Goal: Task Accomplishment & Management: Manage account settings

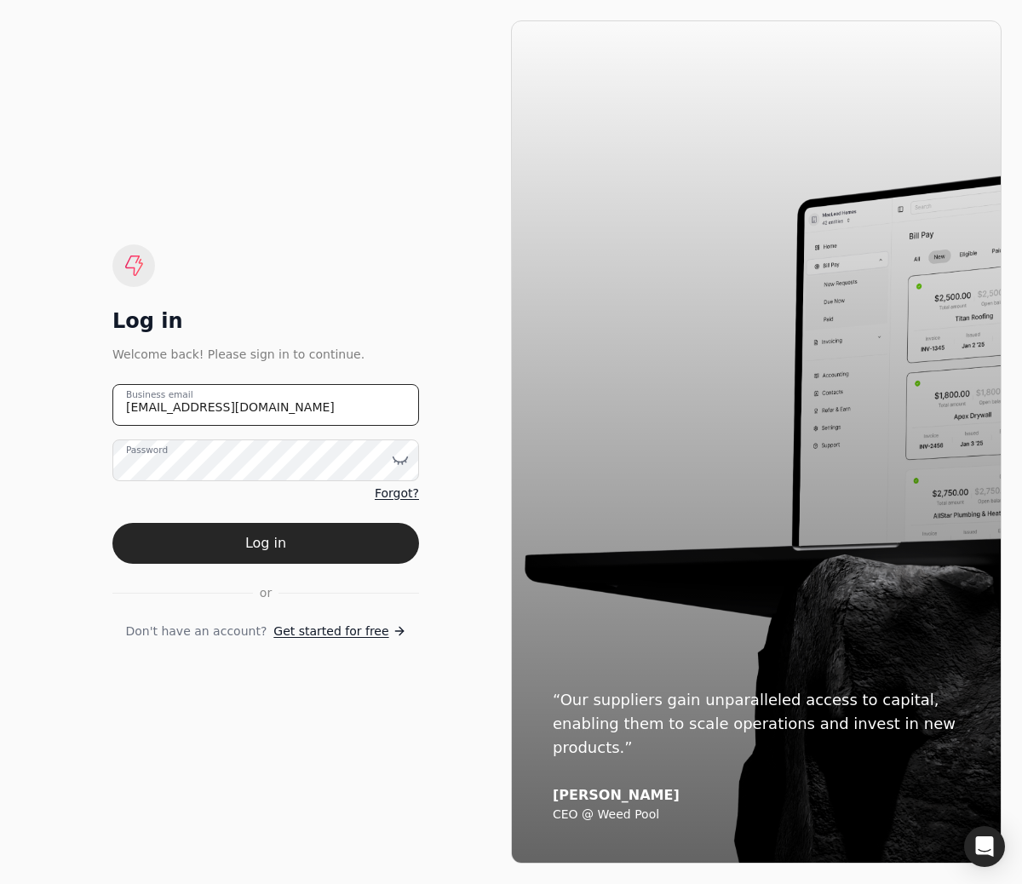
click at [197, 407] on email "team+finishlinefreight@helloquickly.com" at bounding box center [265, 405] width 307 height 42
type email "team+pitell@helloquickly.com"
click at [112, 523] on button "Log in" at bounding box center [265, 543] width 307 height 41
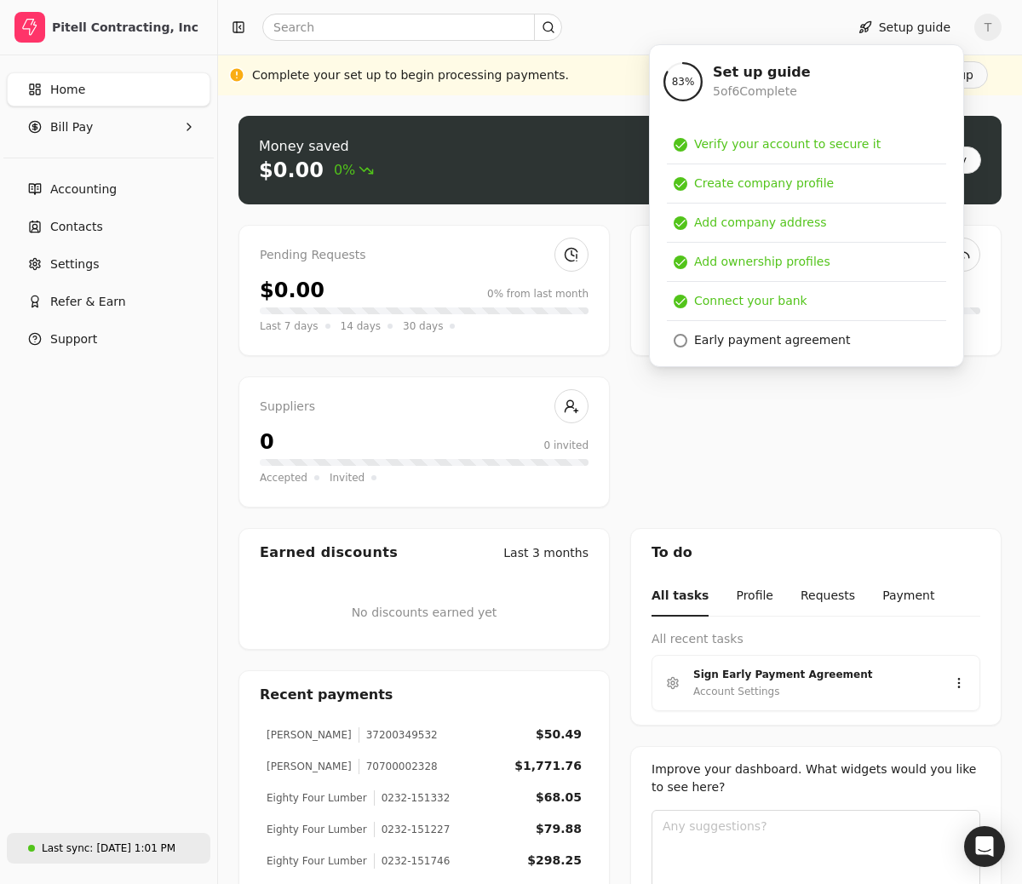
click at [129, 844] on div "Aug 21, 1:01 PM" at bounding box center [135, 848] width 79 height 15
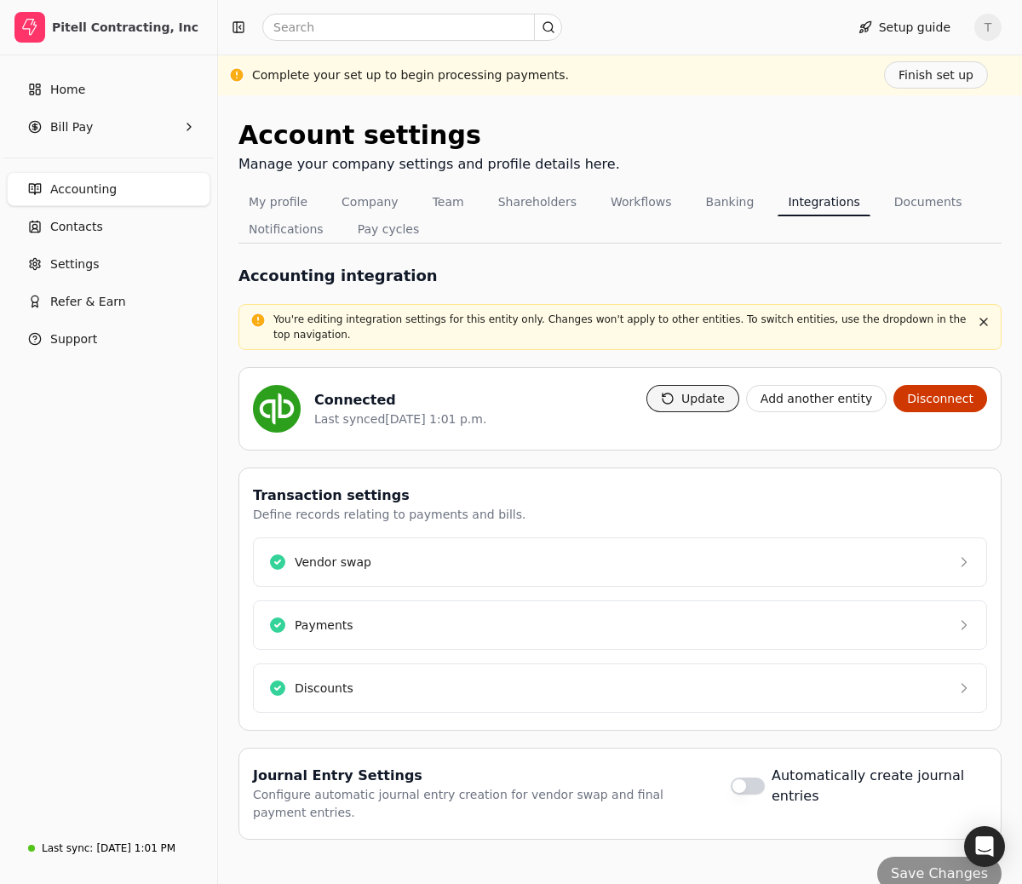
click at [717, 391] on button "Update" at bounding box center [693, 398] width 93 height 27
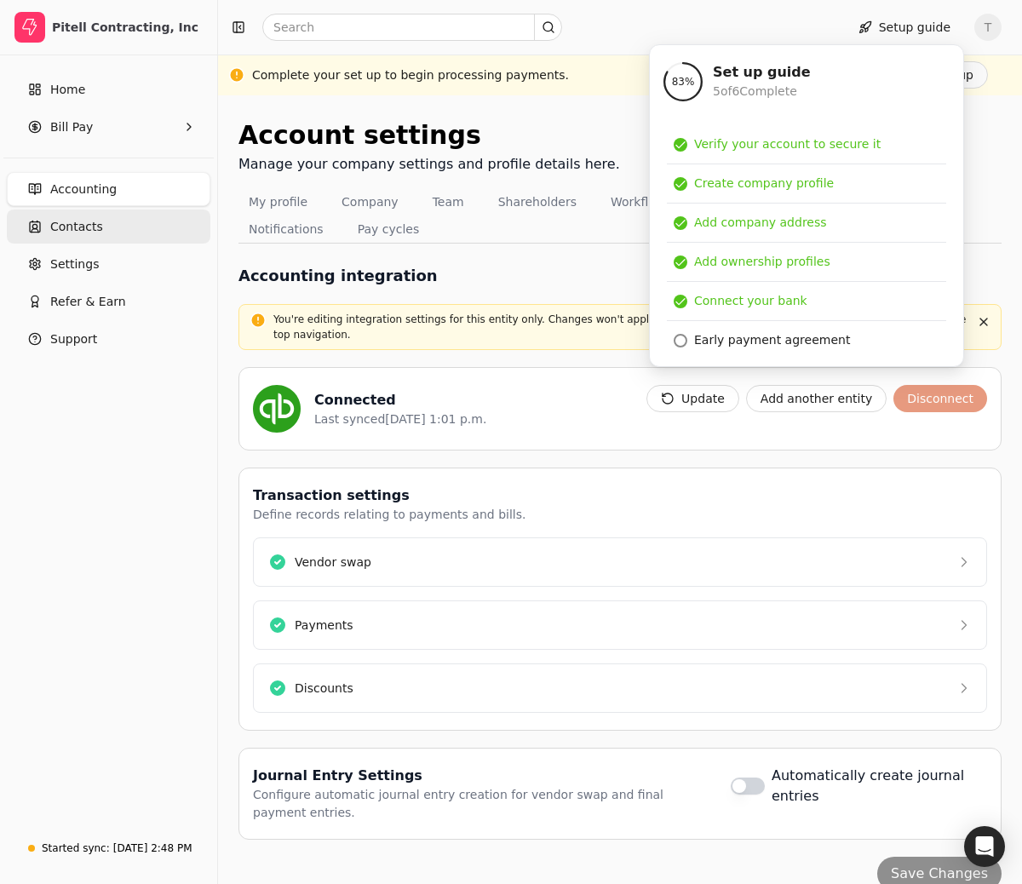
click at [91, 228] on span "Contacts" at bounding box center [76, 227] width 53 height 18
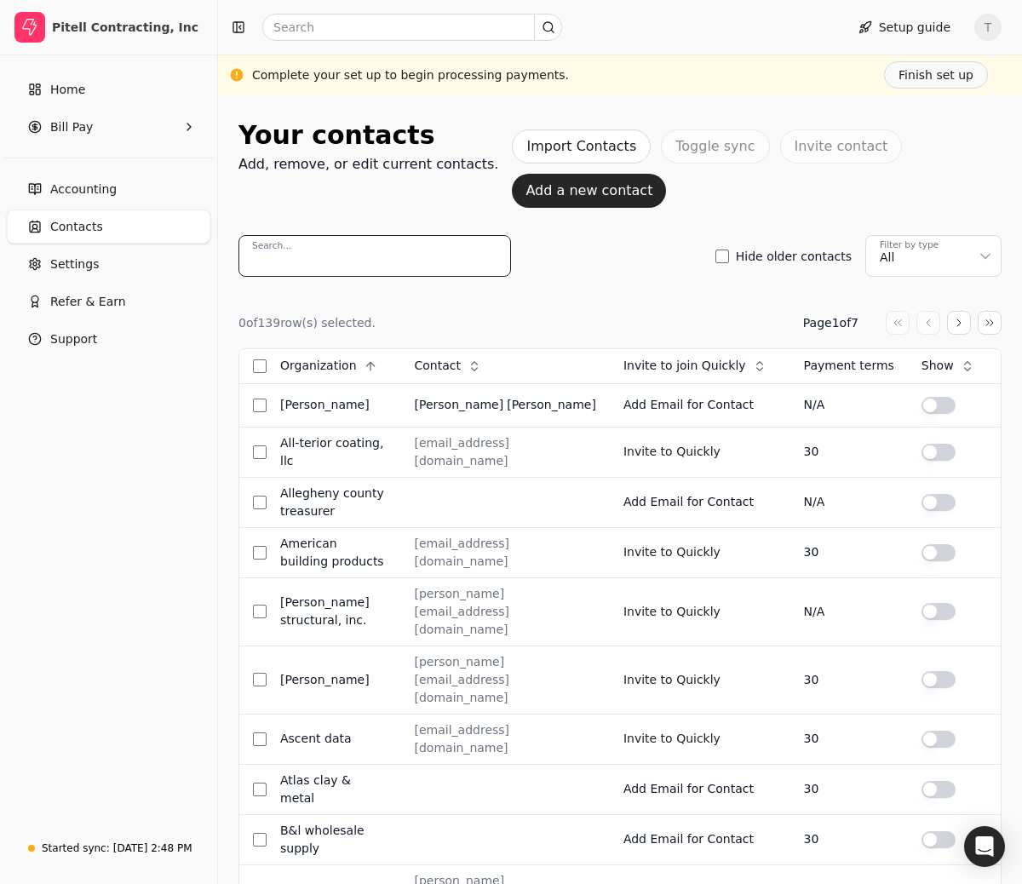
click at [409, 245] on input "Search..." at bounding box center [375, 256] width 273 height 42
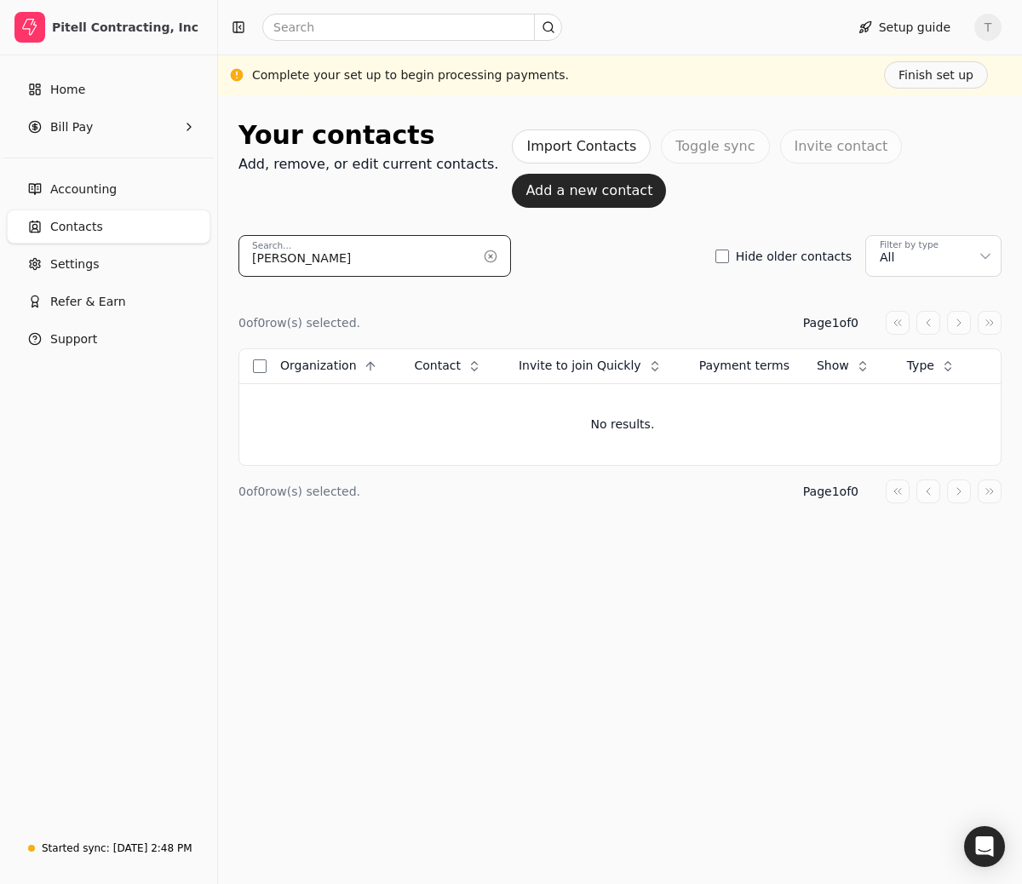
type input "navare"
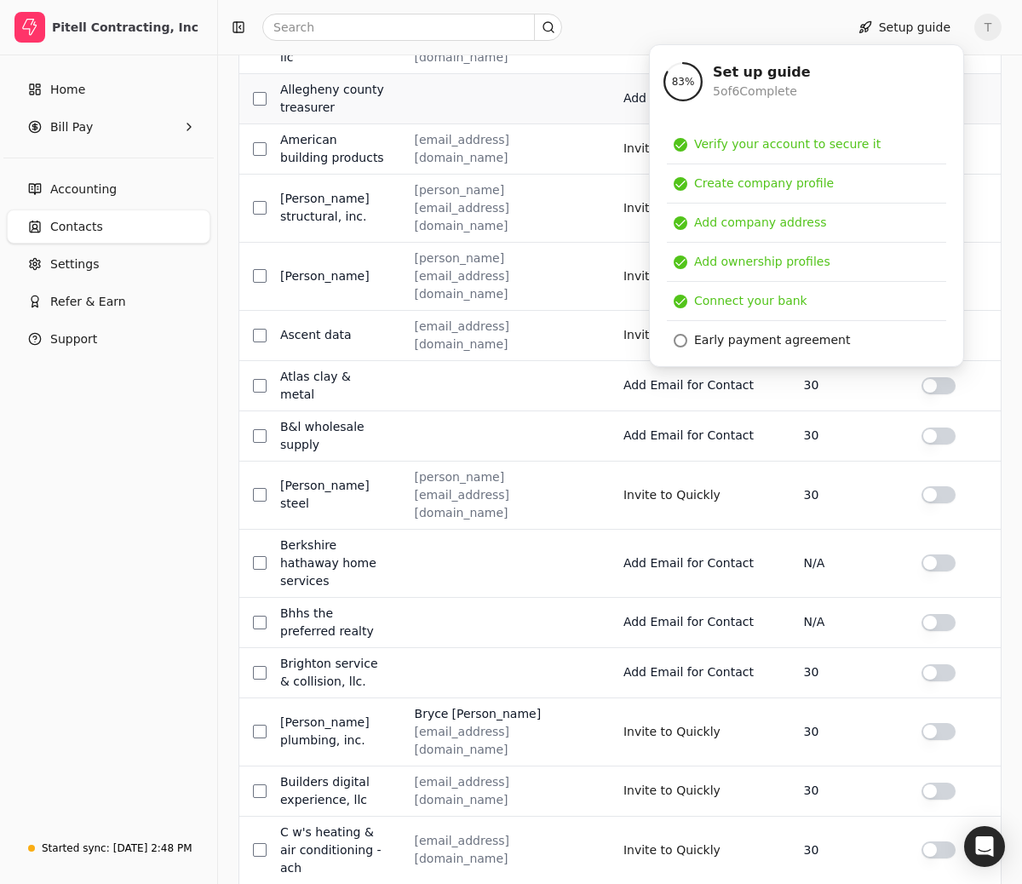
scroll to position [598, 0]
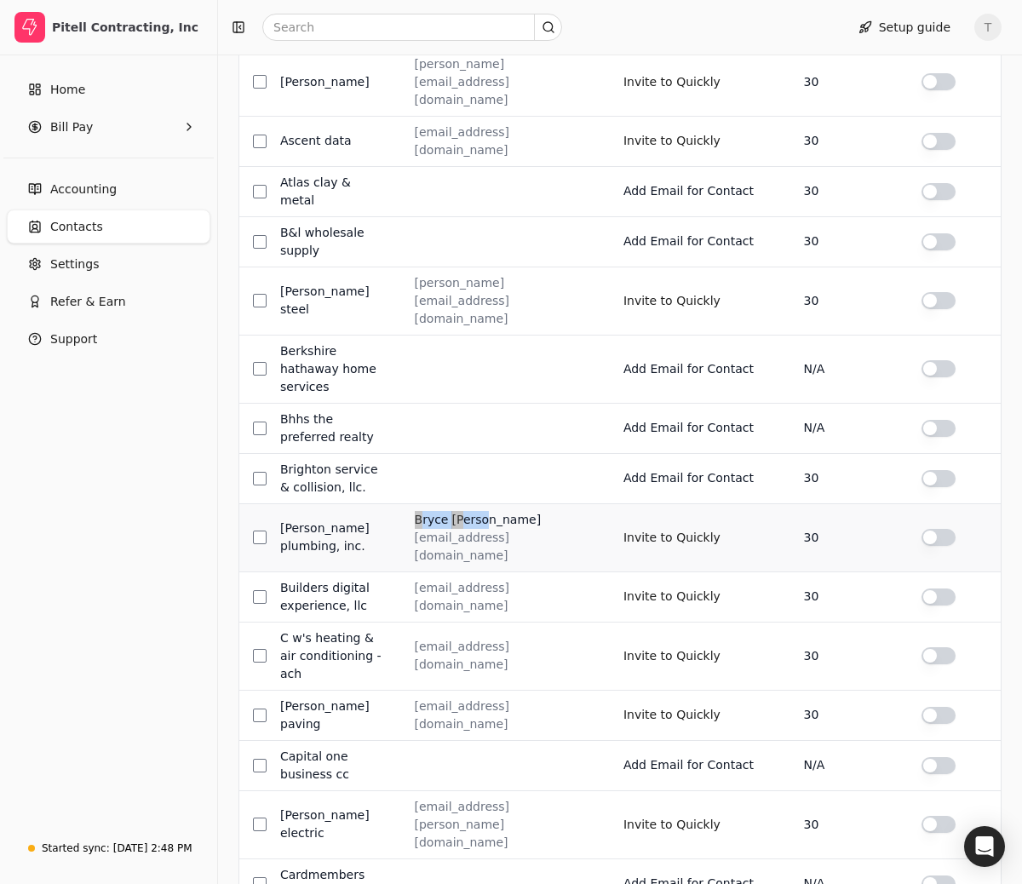
drag, startPoint x: 493, startPoint y: 436, endPoint x: 411, endPoint y: 443, distance: 82.9
click at [415, 511] on div "[PERSON_NAME]" at bounding box center [505, 520] width 181 height 18
copy div "[PERSON_NAME]"
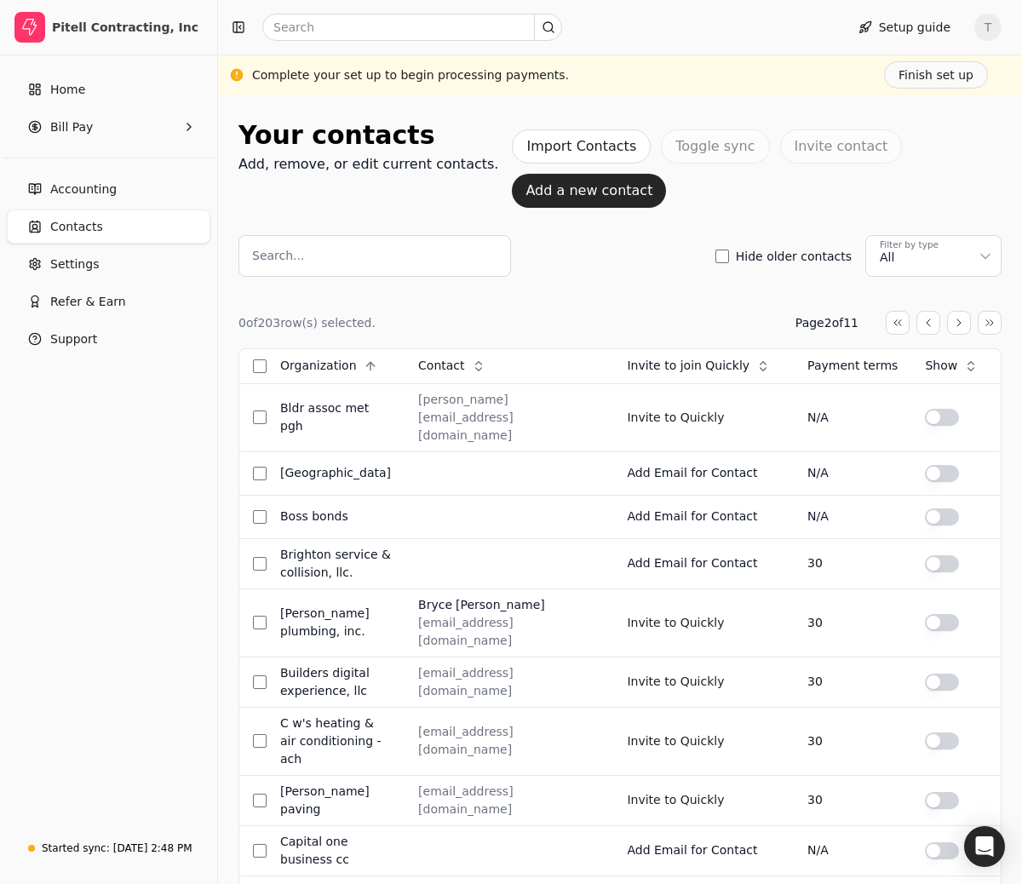
scroll to position [3, 0]
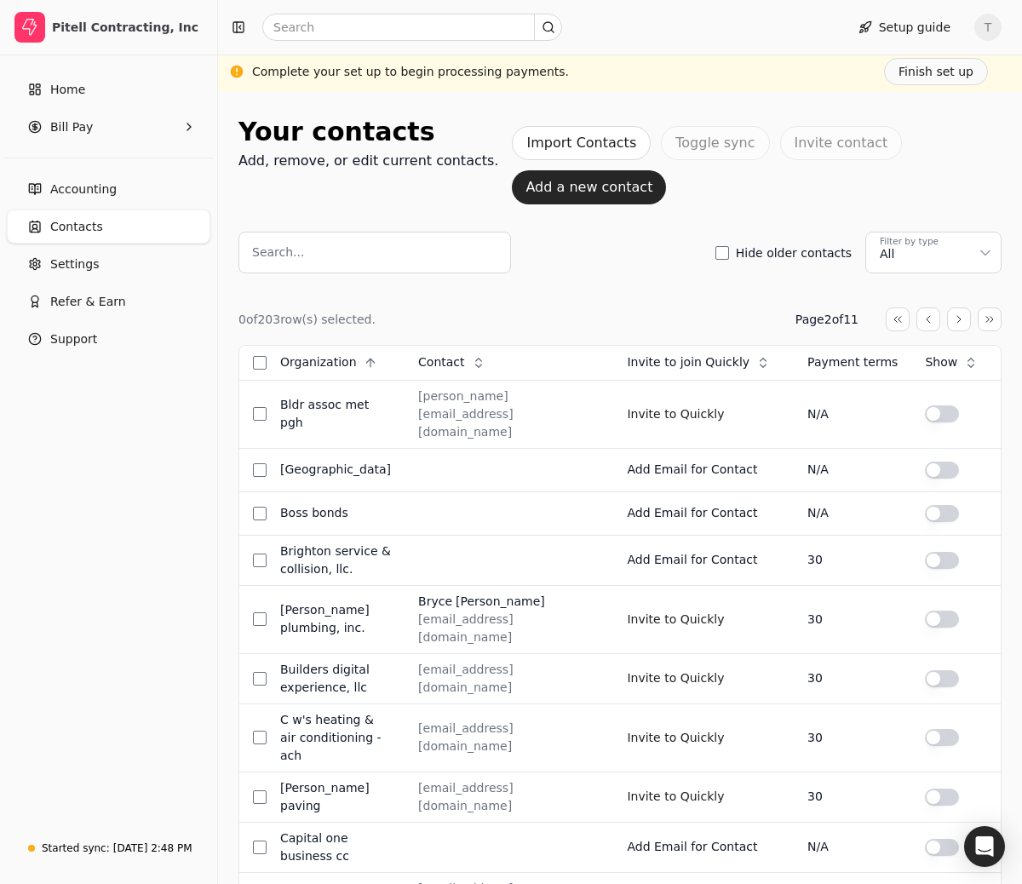
click at [948, 308] on button "button" at bounding box center [960, 320] width 24 height 24
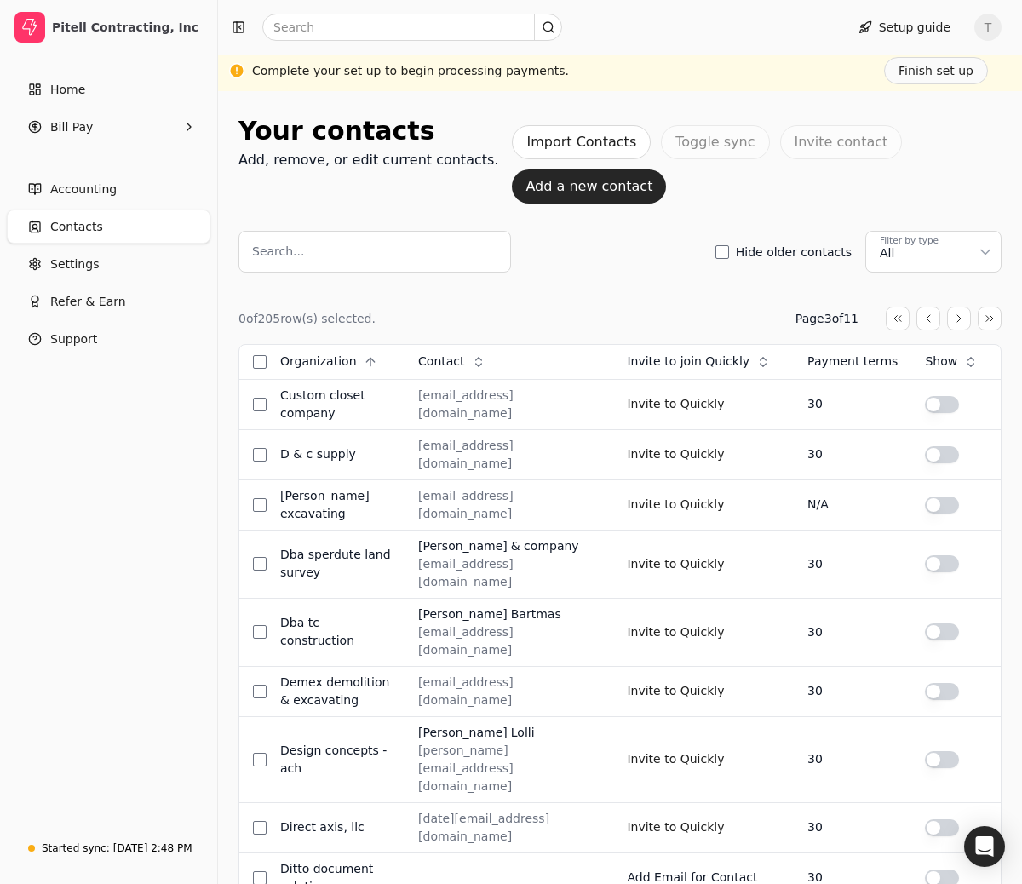
scroll to position [8, 0]
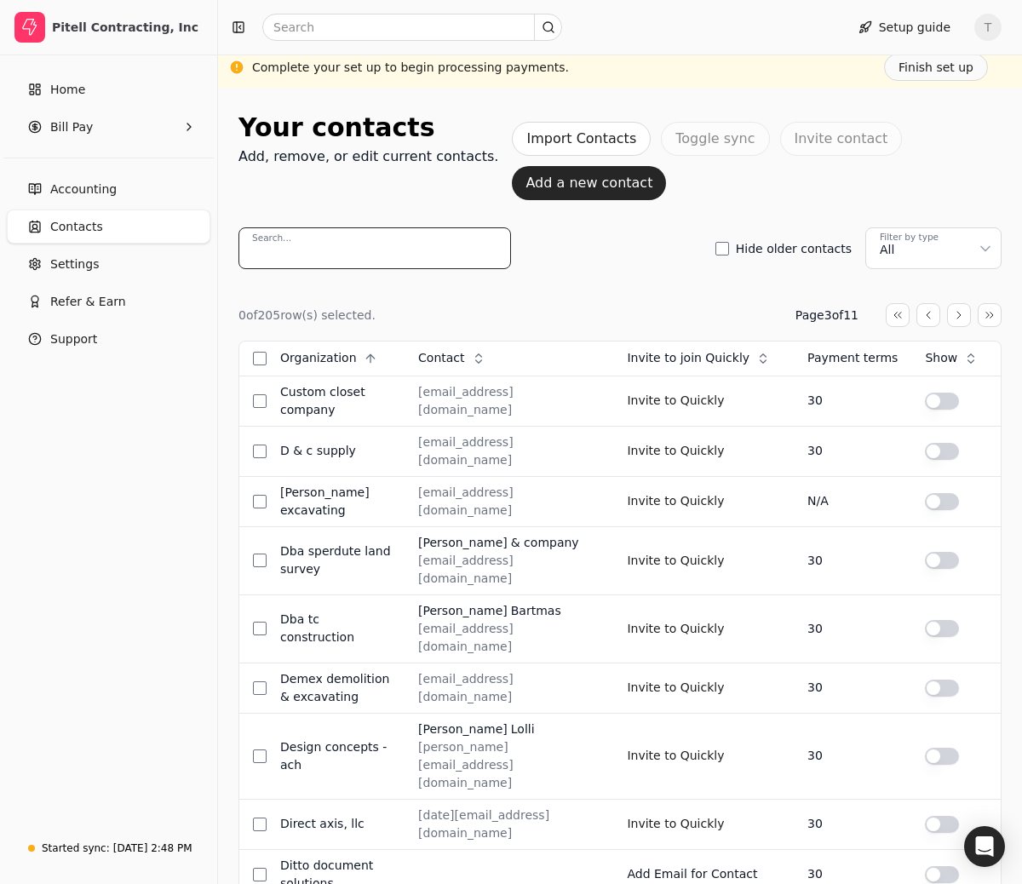
click at [382, 256] on input "Search..." at bounding box center [375, 249] width 273 height 42
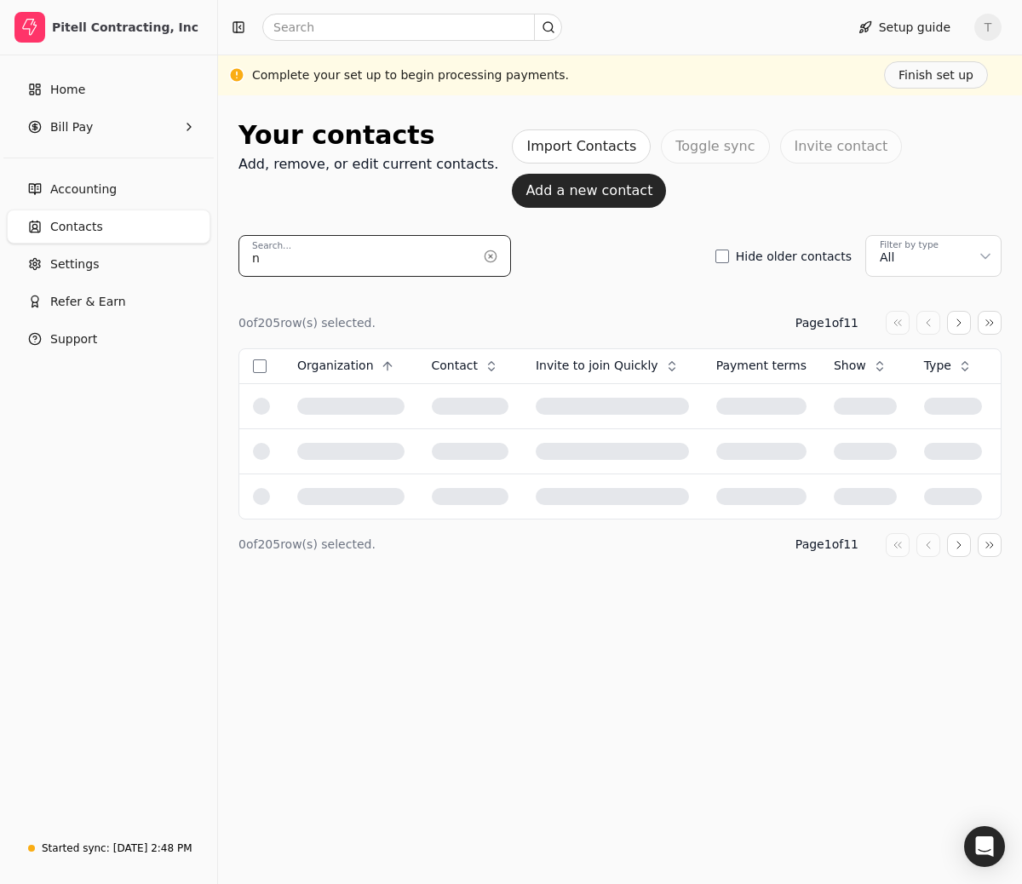
scroll to position [0, 0]
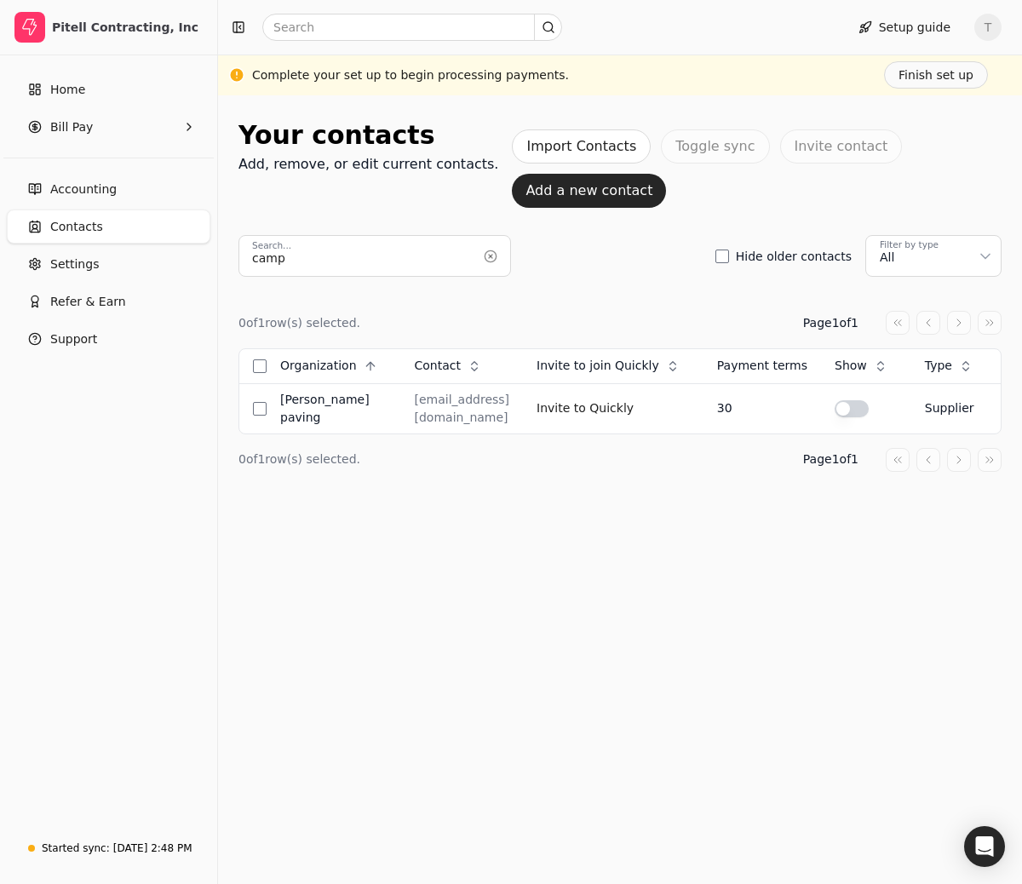
click at [400, 664] on div "Your contacts Add, remove, or edit current contacts. Import Contacts Toggle syn…" at bounding box center [620, 489] width 804 height 789
click at [333, 252] on input "camp" at bounding box center [375, 256] width 273 height 42
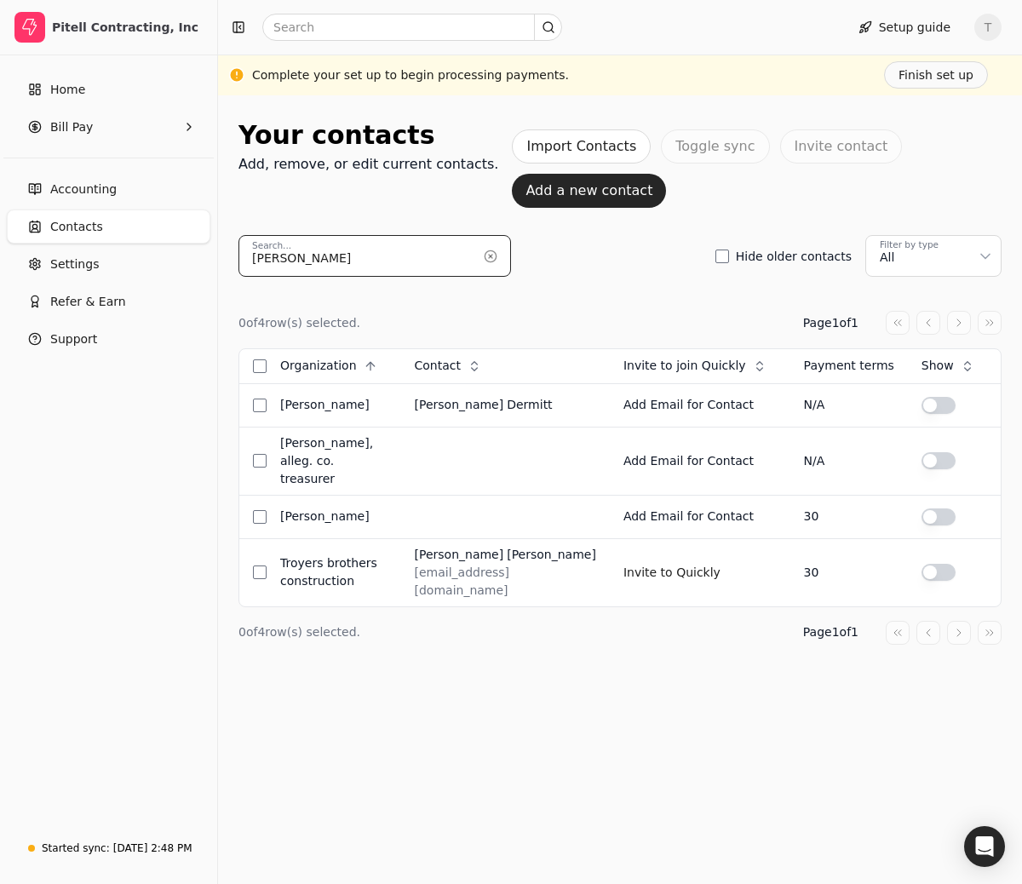
click at [389, 263] on input "[PERSON_NAME]" at bounding box center [375, 256] width 273 height 42
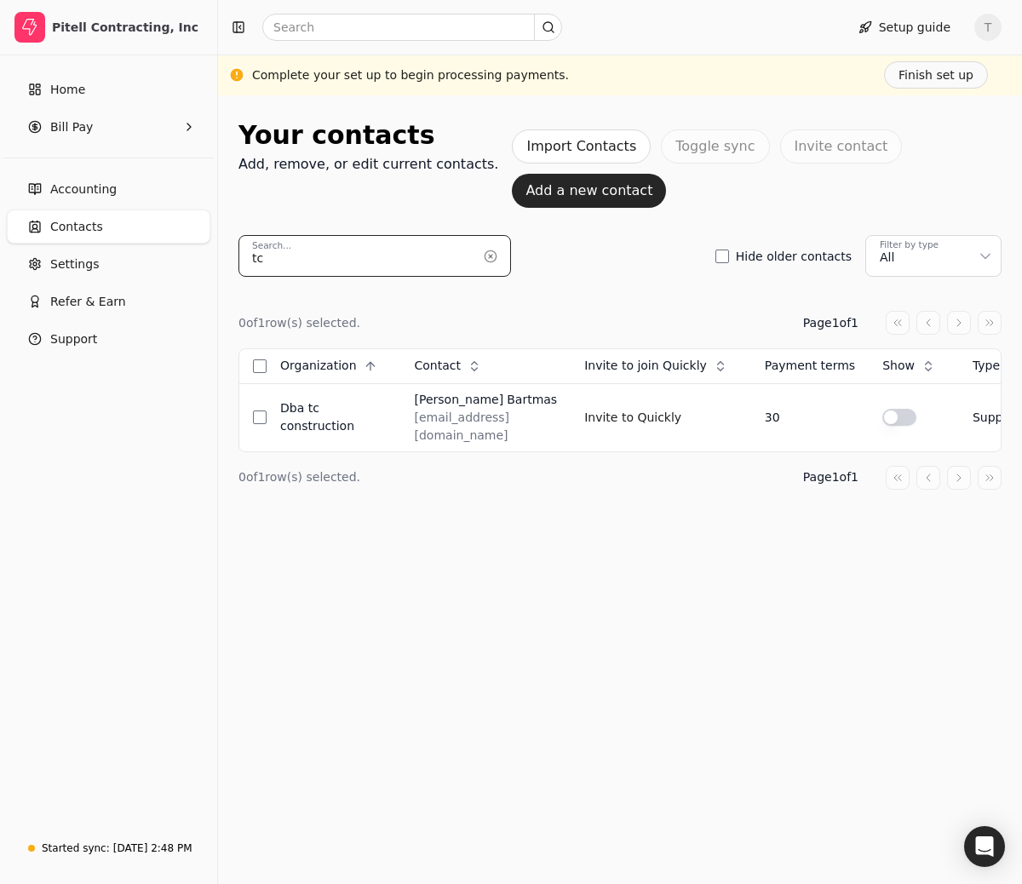
type input "tc"
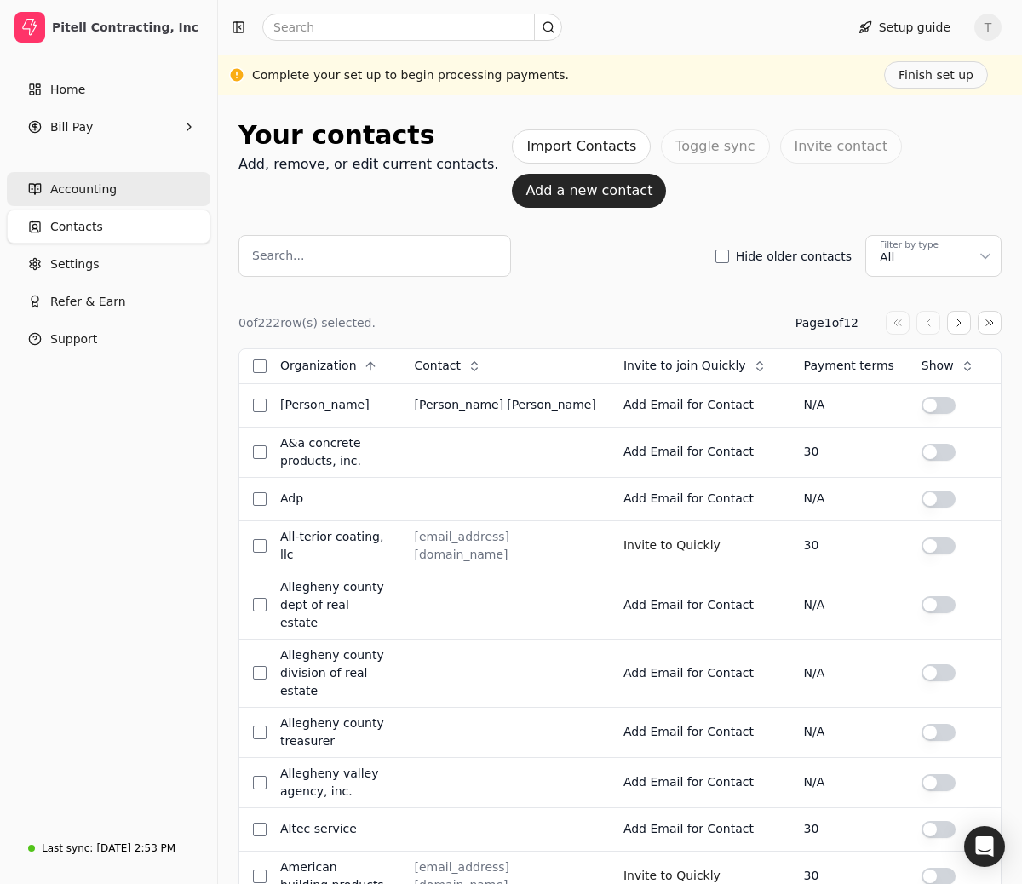
click at [97, 189] on span "Accounting" at bounding box center [83, 190] width 66 height 18
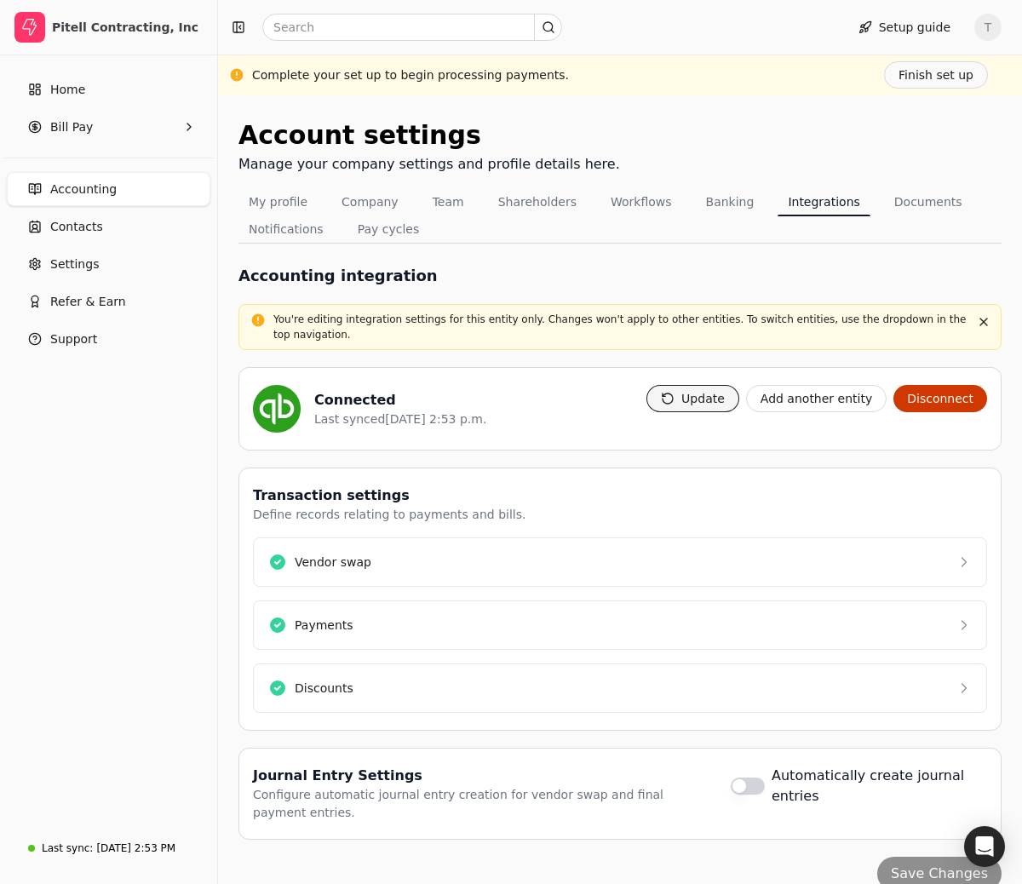
click at [716, 402] on button "Update" at bounding box center [693, 398] width 93 height 27
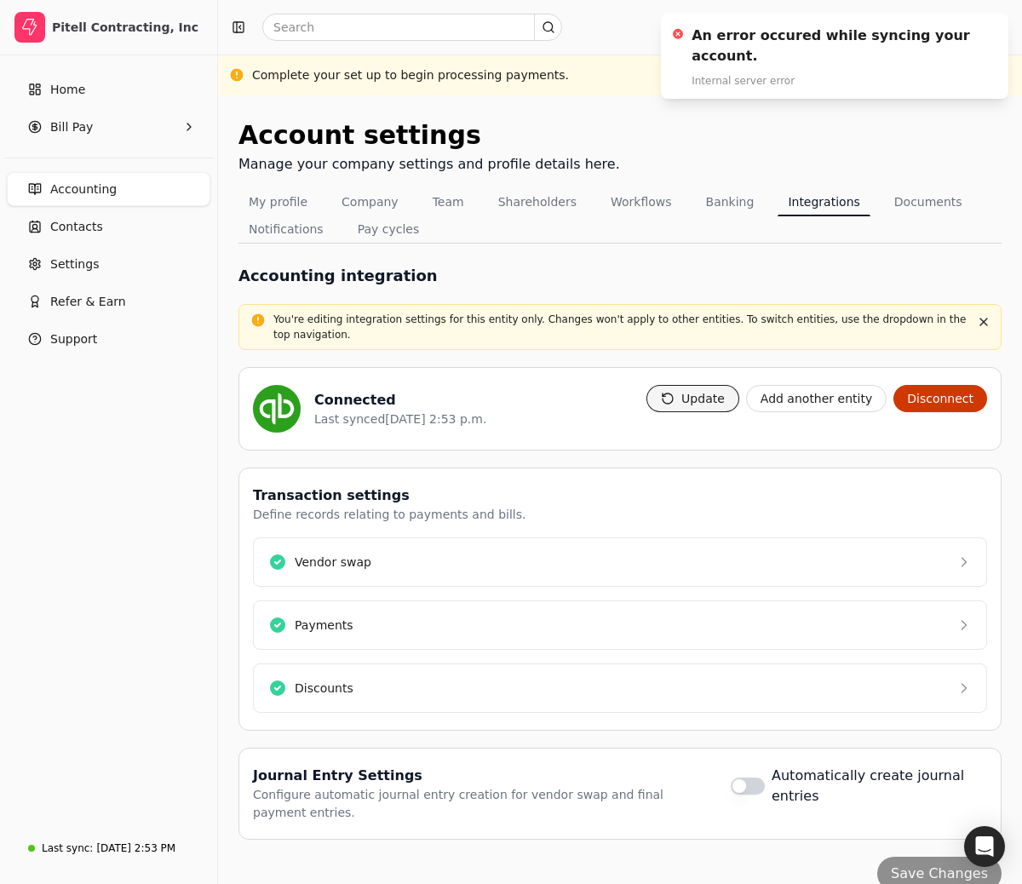
click at [711, 400] on button "Update" at bounding box center [693, 398] width 93 height 27
